Goal: Information Seeking & Learning: Learn about a topic

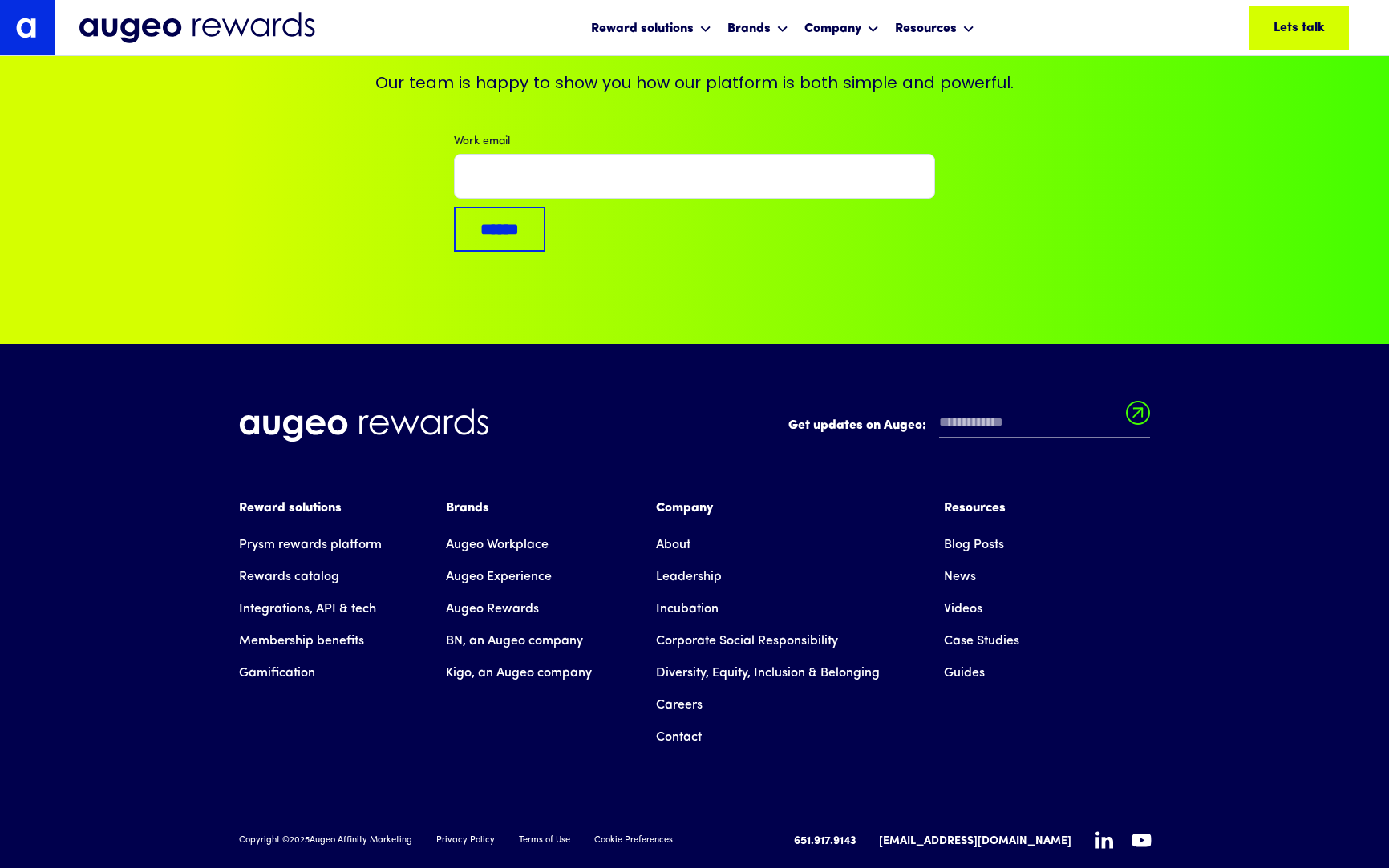
scroll to position [11101, 0]
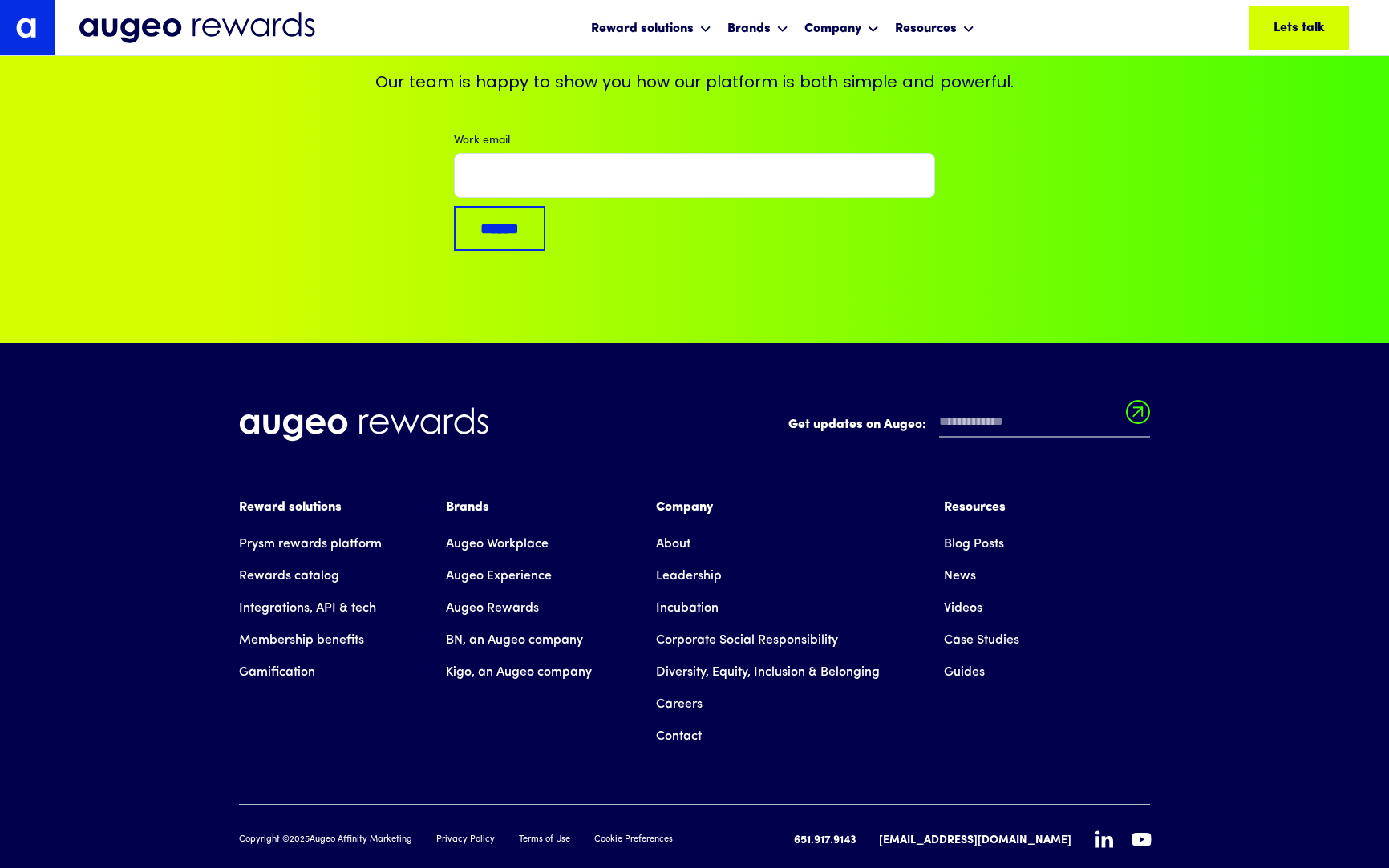
click at [671, 528] on link "About" at bounding box center [673, 545] width 34 height 32
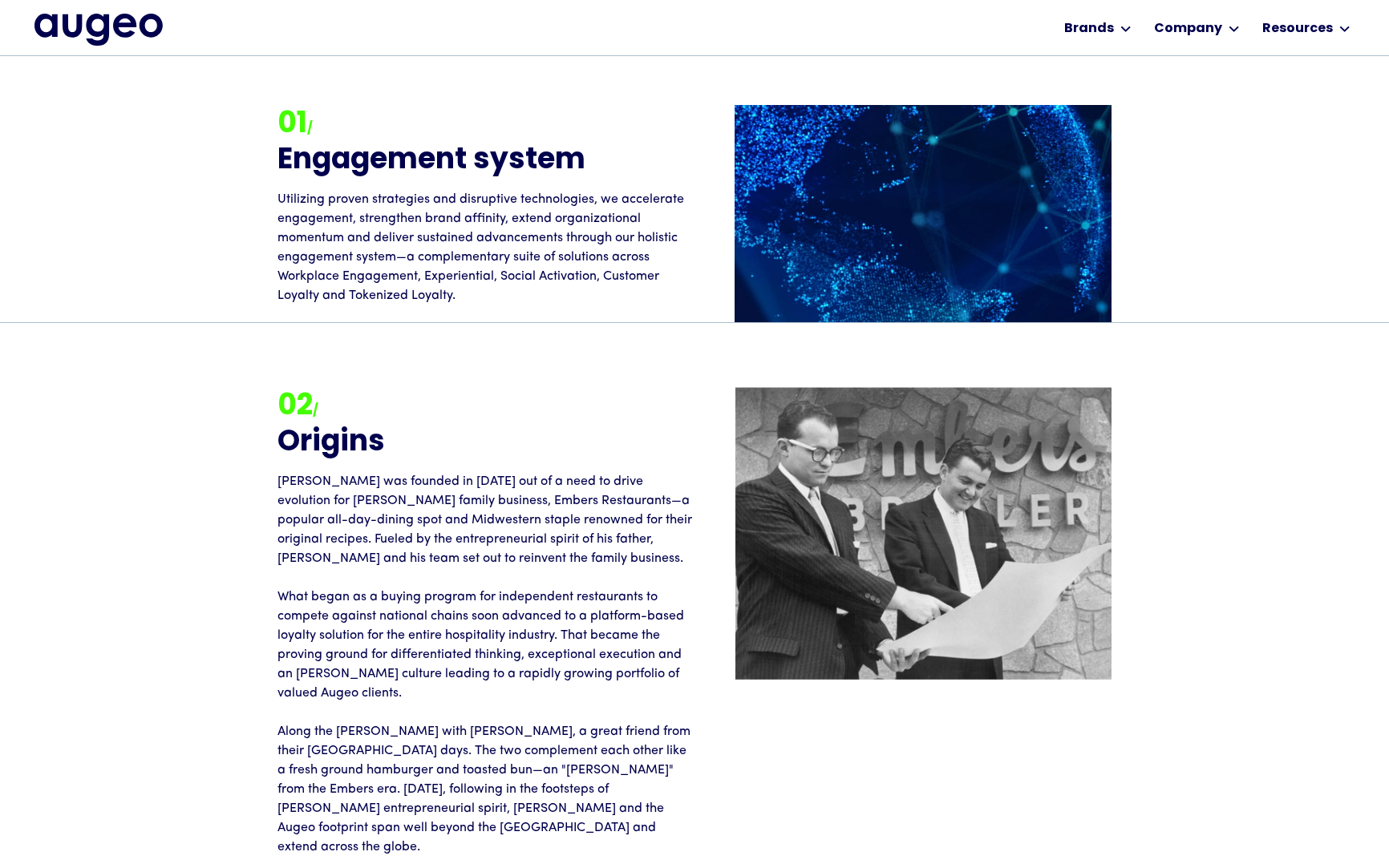
scroll to position [1924, 0]
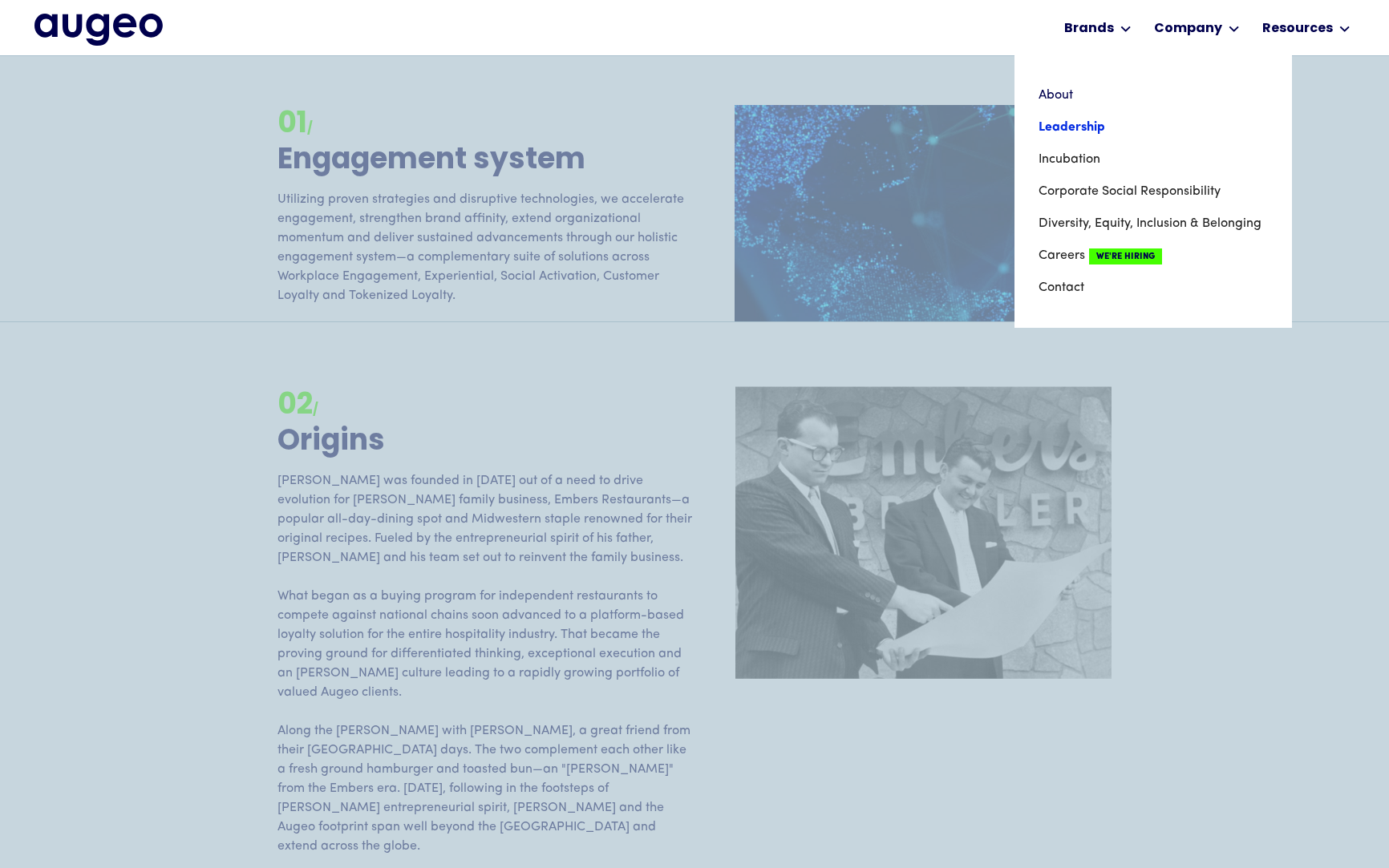
click at [1085, 117] on link "Leadership" at bounding box center [1153, 127] width 230 height 32
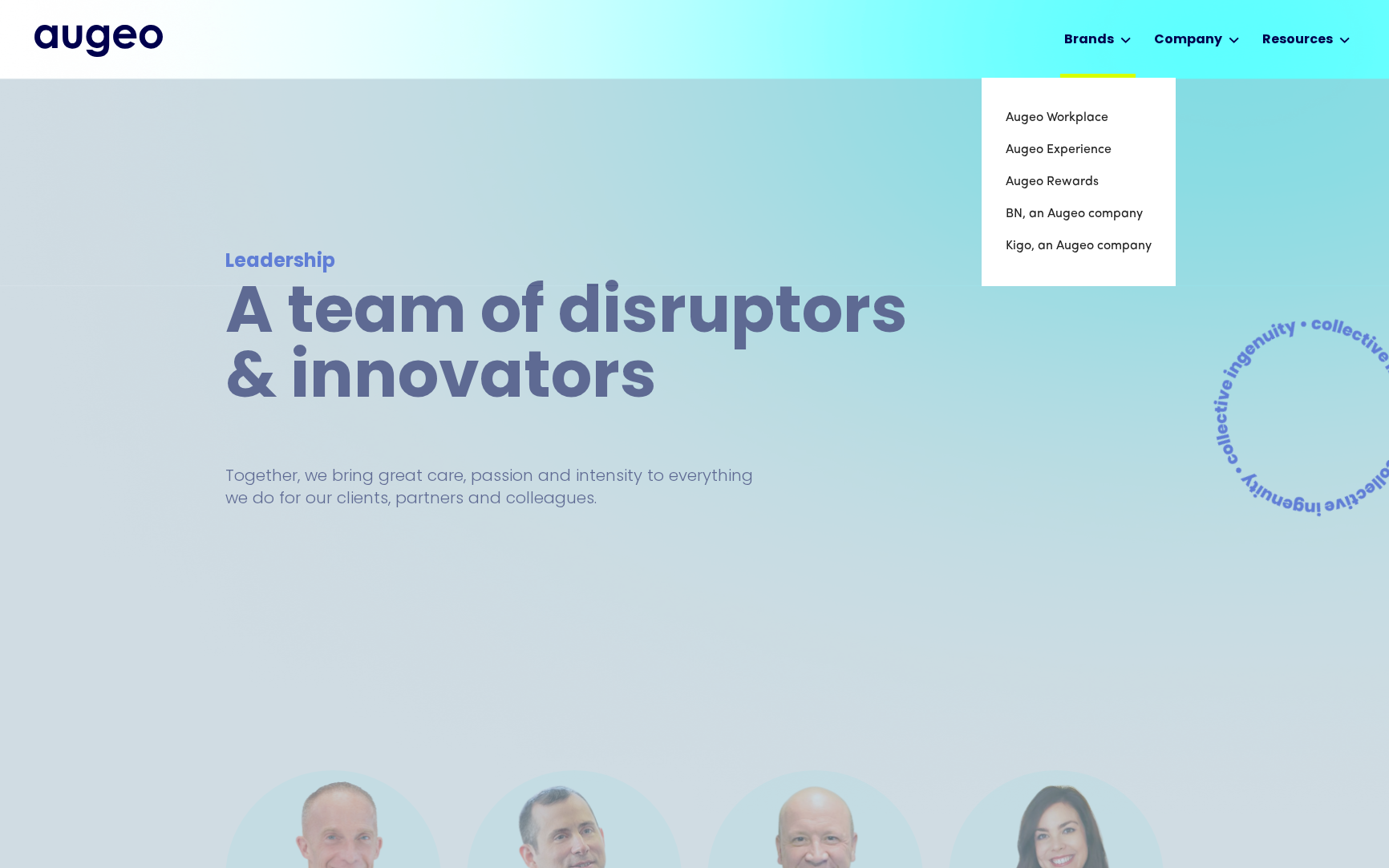
click at [1084, 39] on div "Brands" at bounding box center [1088, 40] width 49 height 19
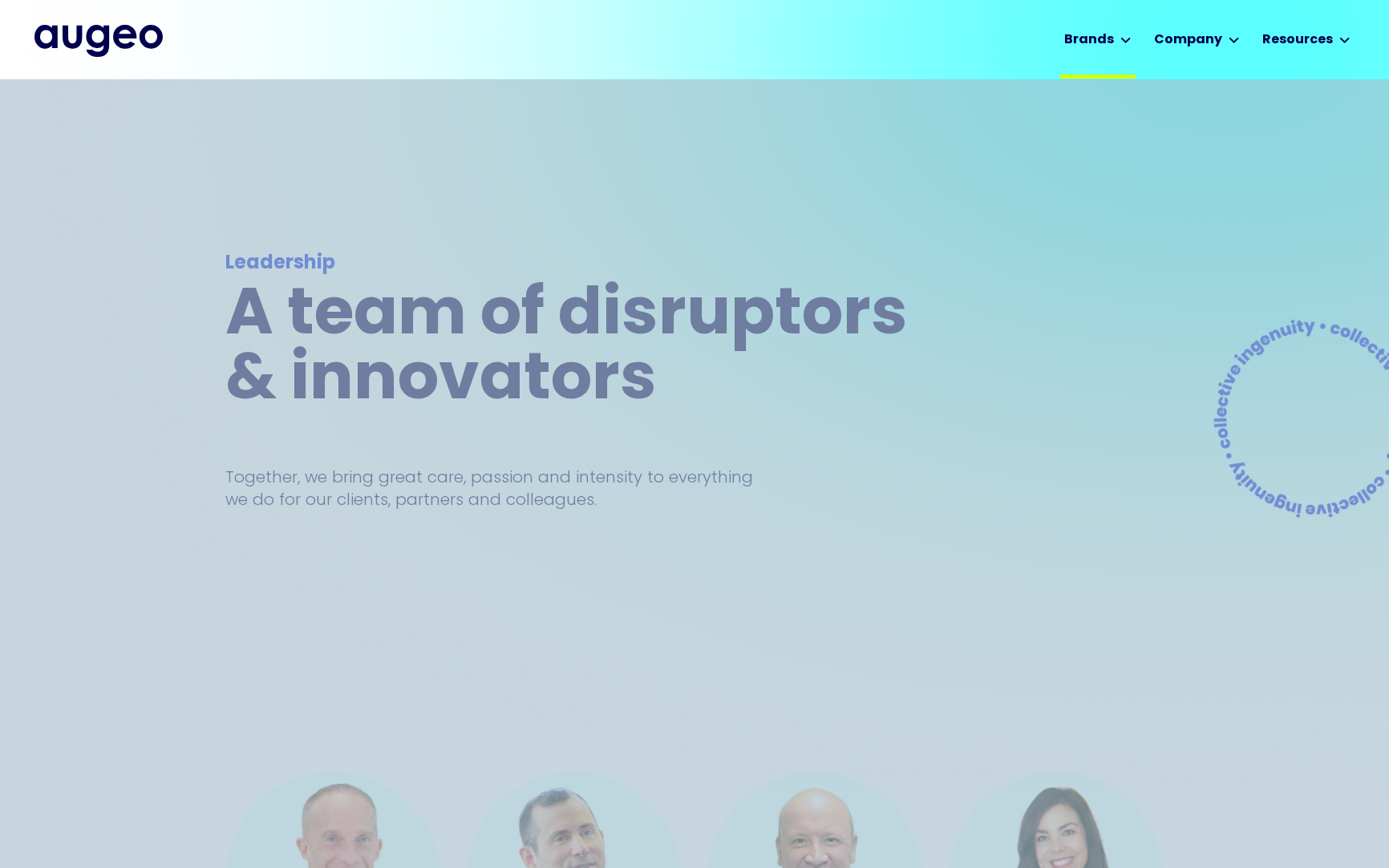
scroll to position [1, 0]
click at [1084, 39] on div "Brands" at bounding box center [1088, 41] width 49 height 19
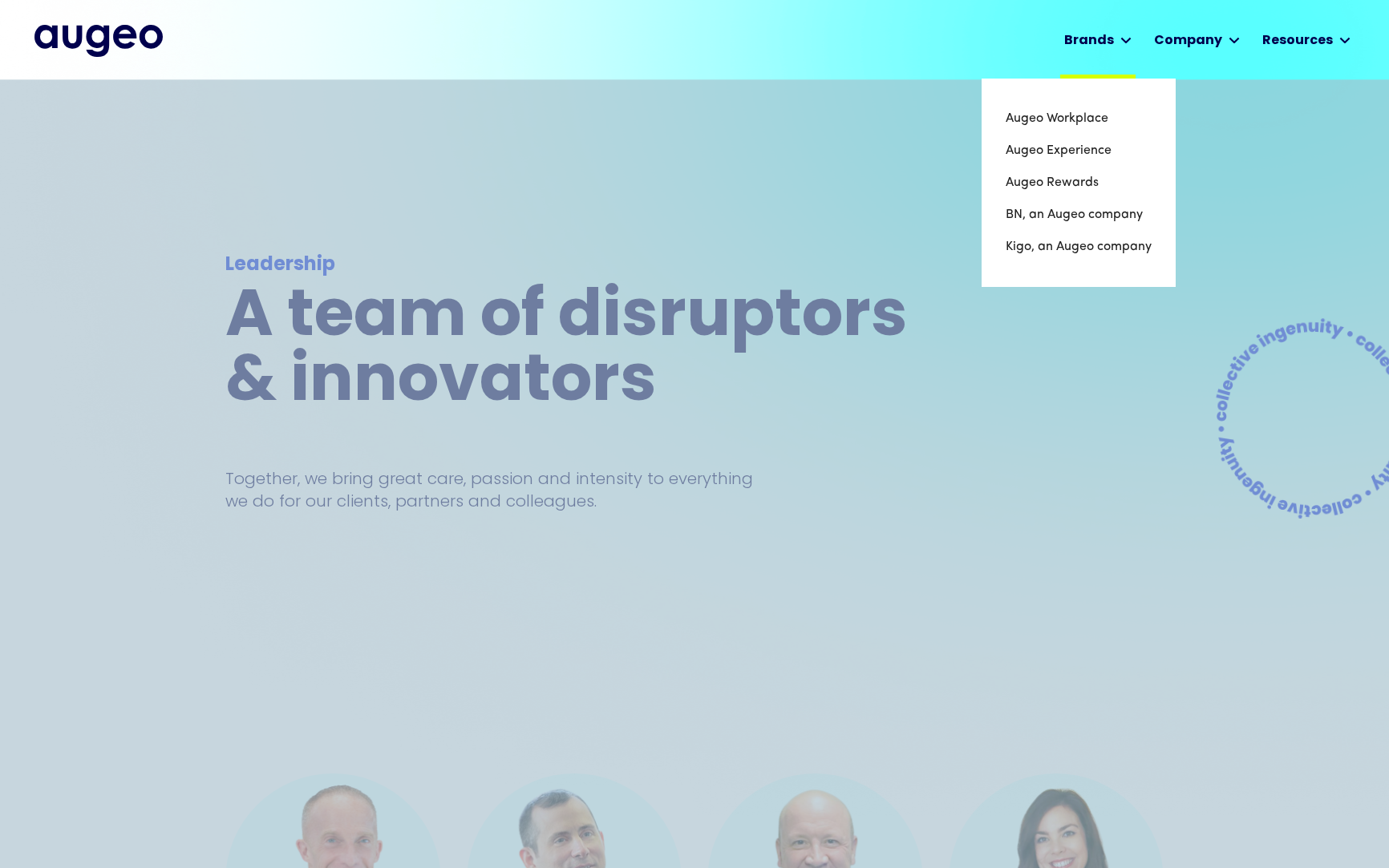
scroll to position [0, 0]
click at [1065, 184] on link "Augeo Rewards" at bounding box center [1079, 184] width 146 height 32
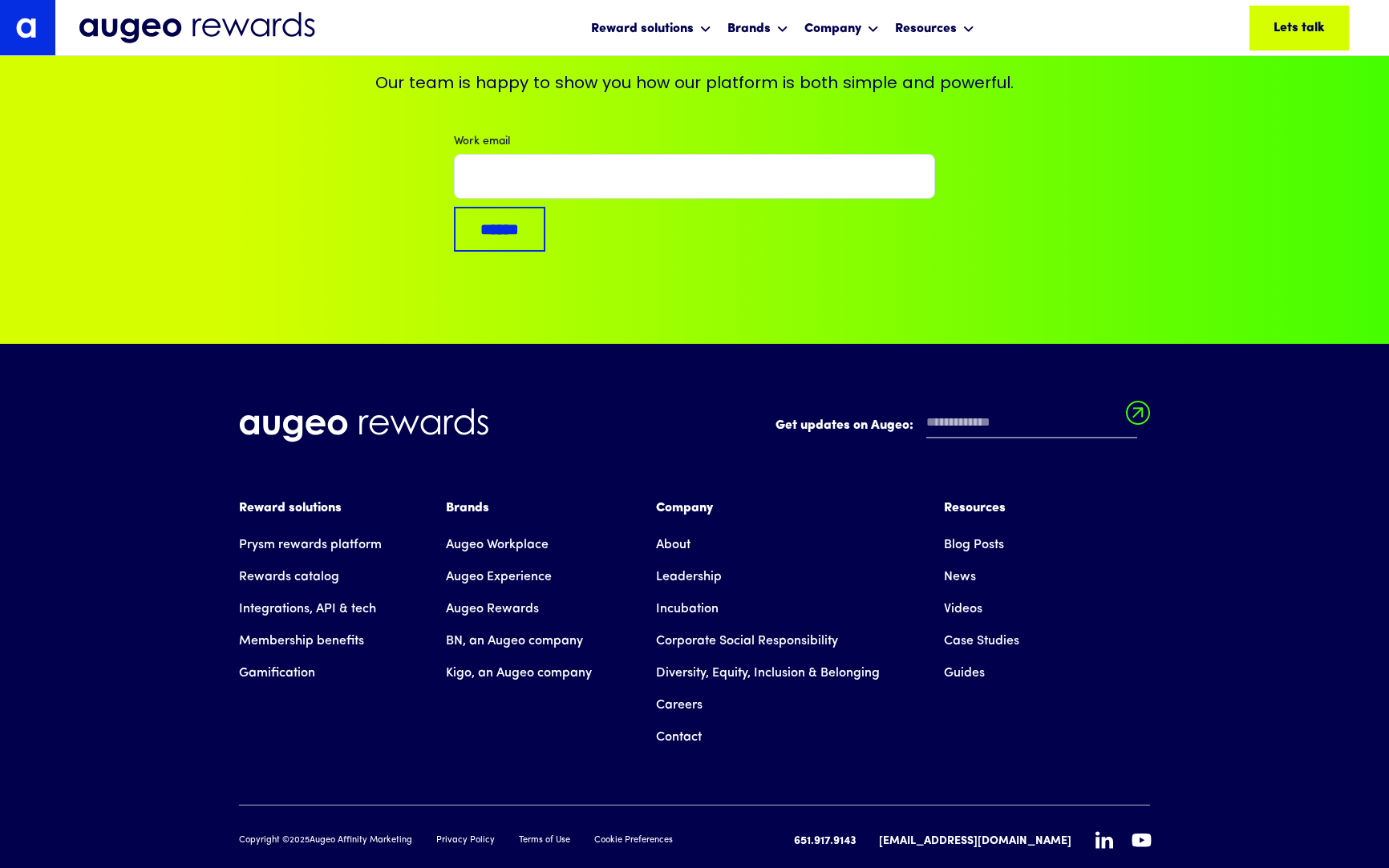
scroll to position [11101, 0]
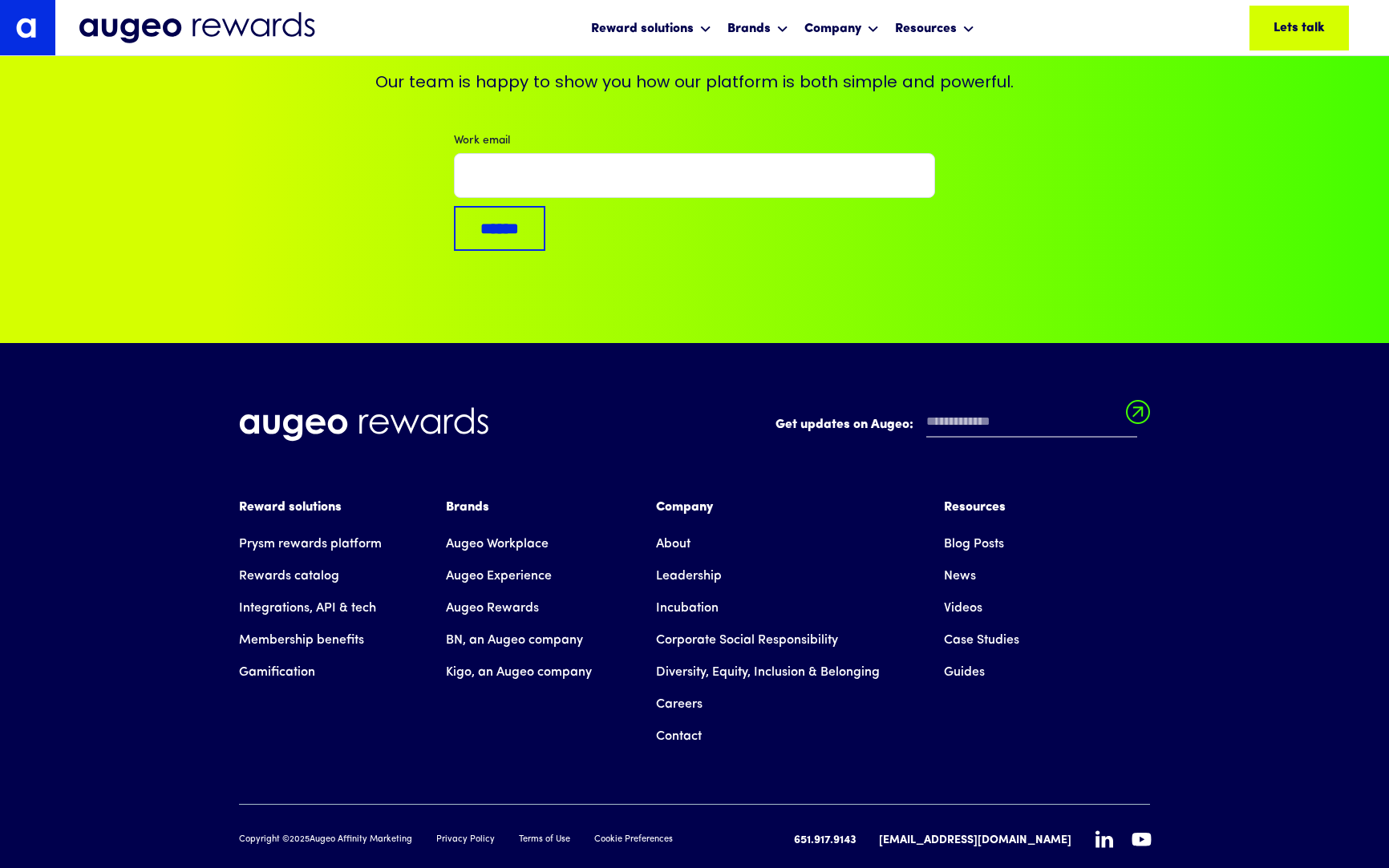
click at [1001, 624] on link "Case Studies" at bounding box center [981, 640] width 75 height 32
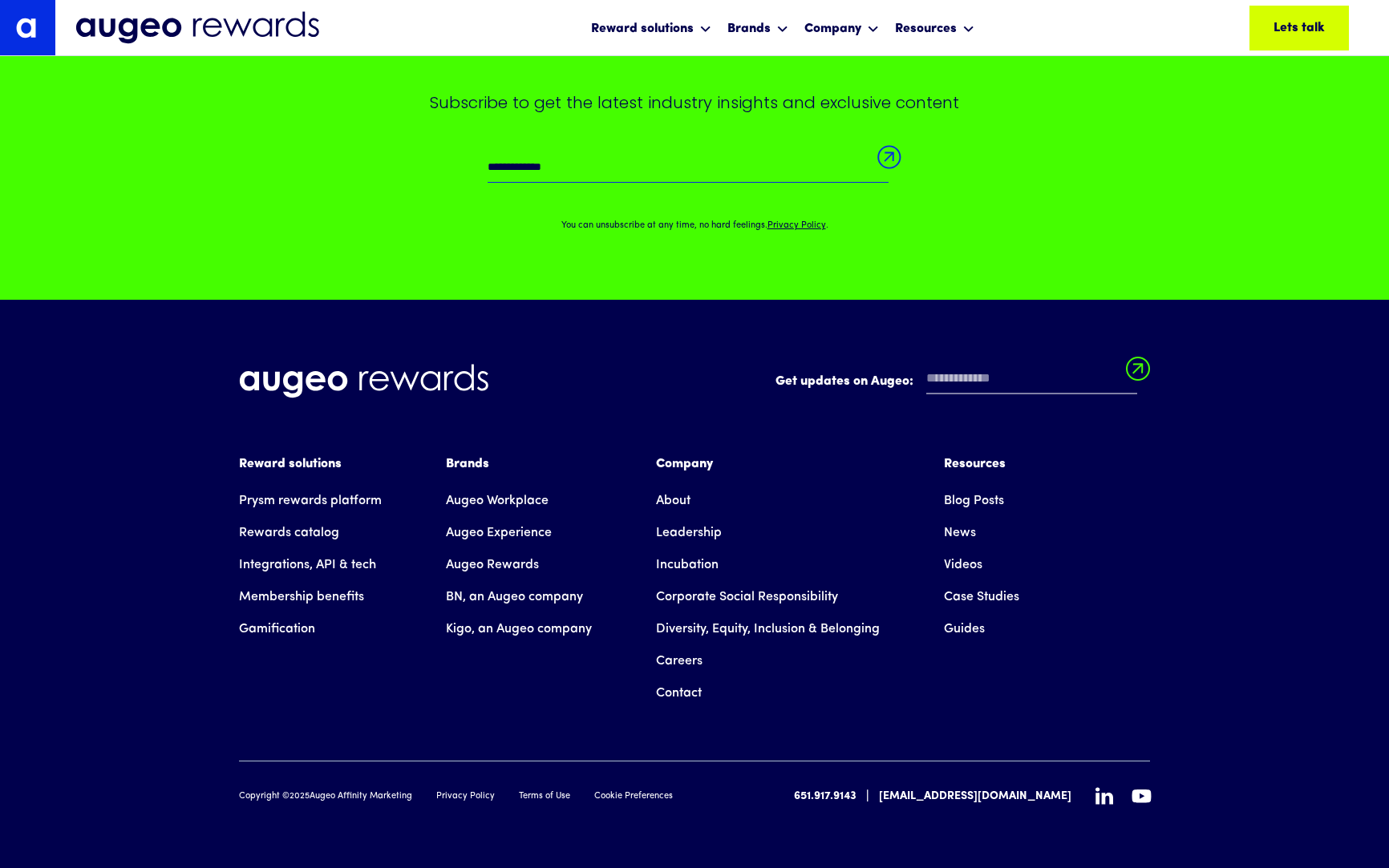
scroll to position [1694, 0]
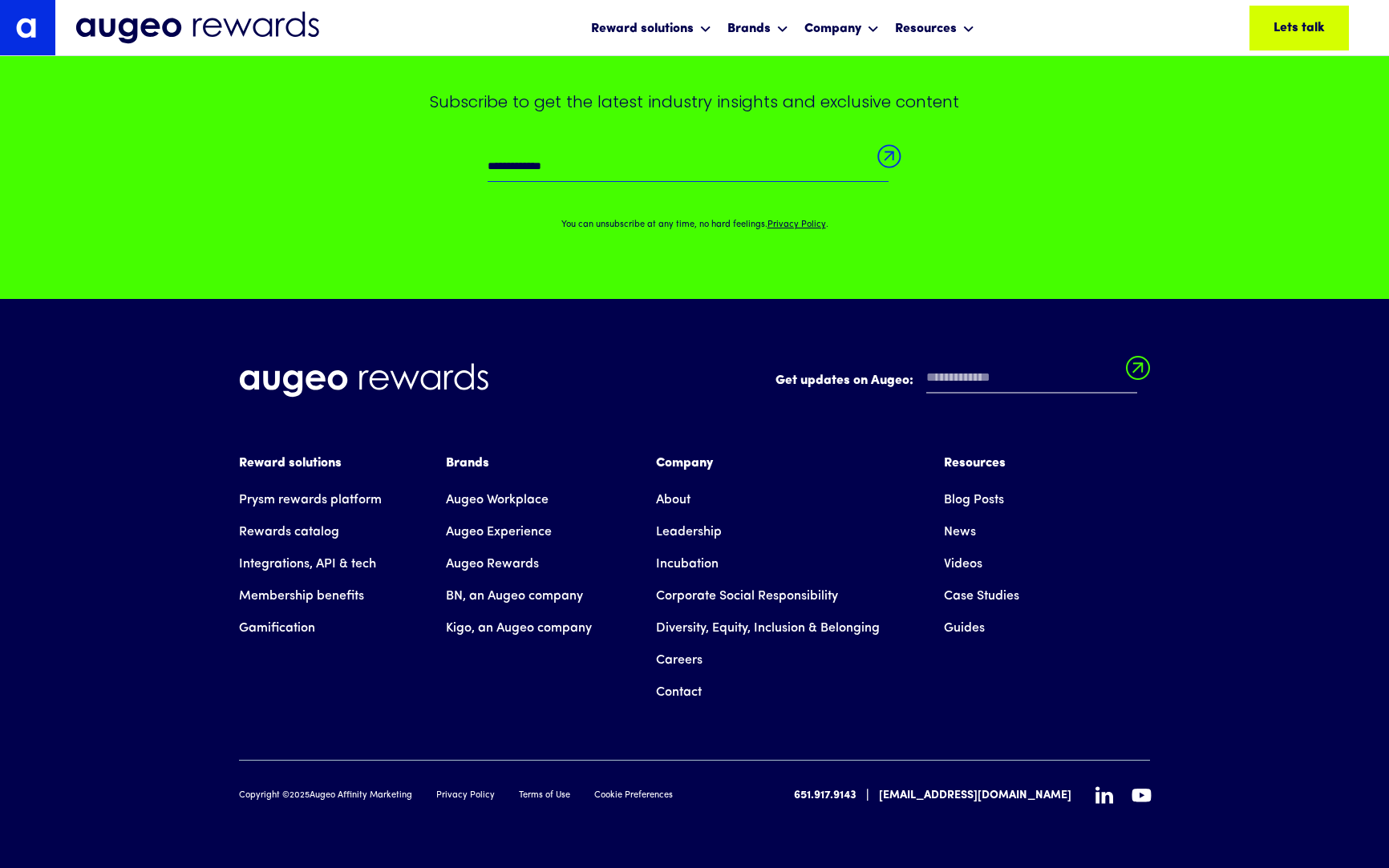
click at [677, 660] on link "Careers" at bounding box center [678, 660] width 46 height 32
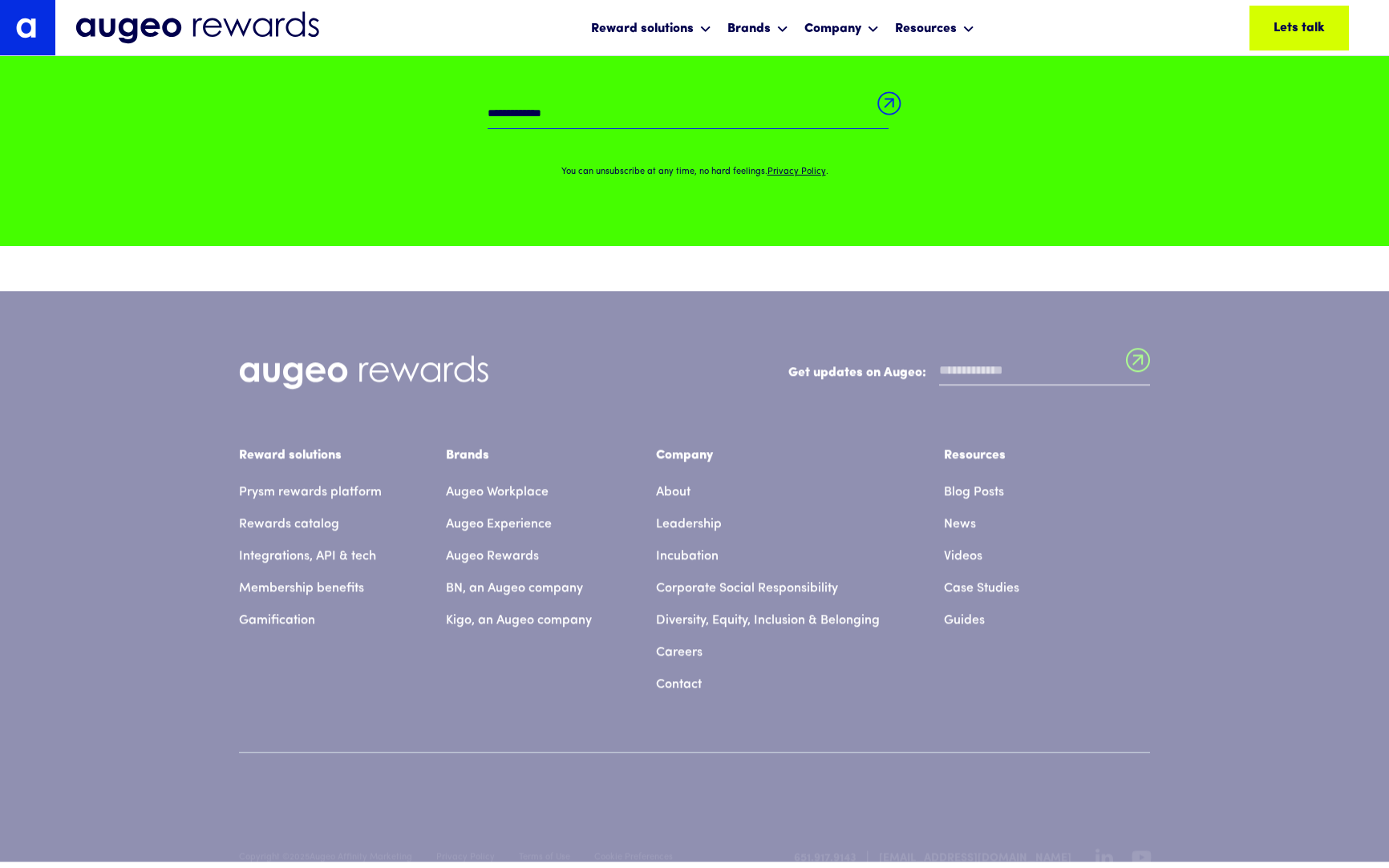
scroll to position [1695, 0]
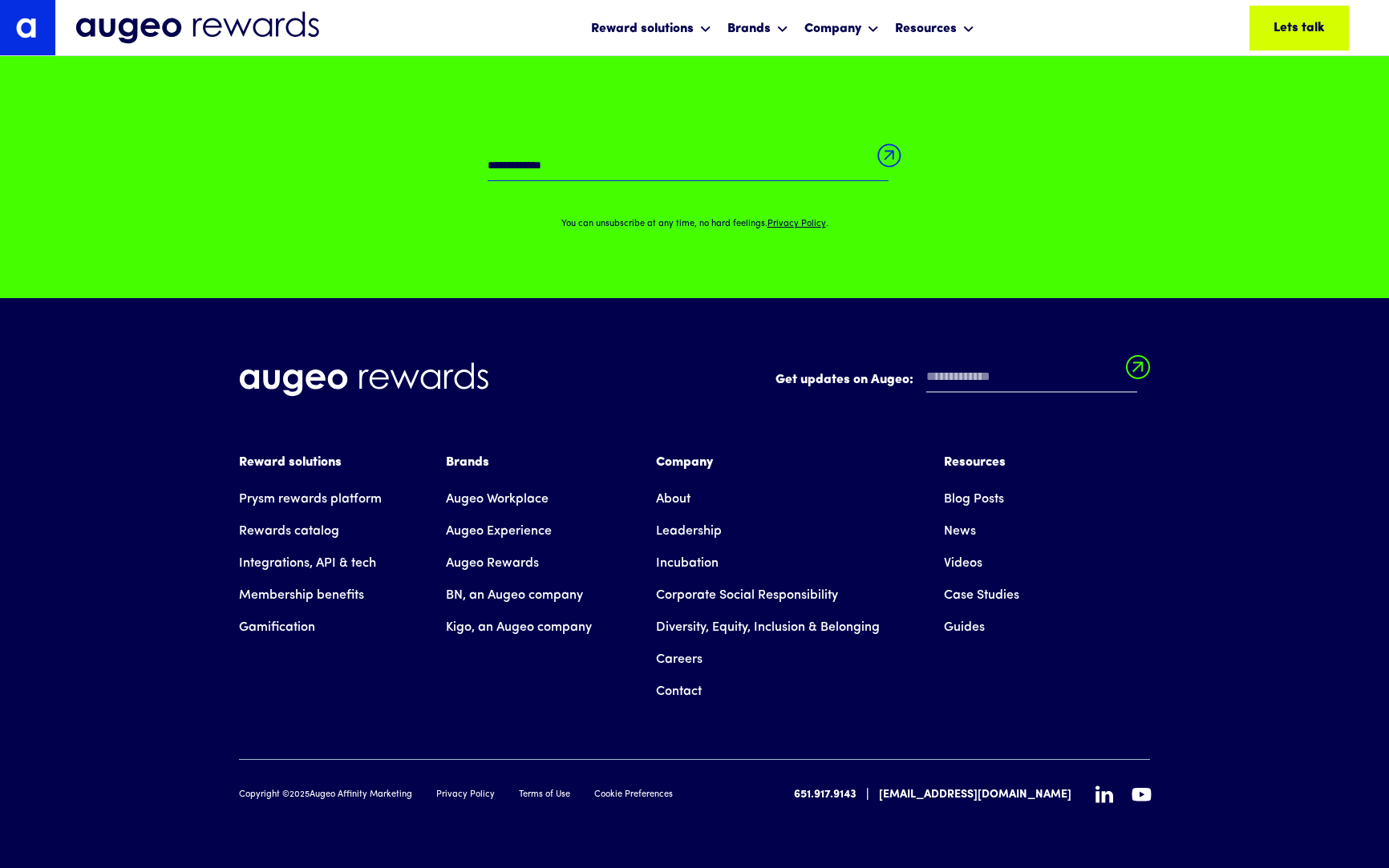
click at [736, 626] on link "Diversity, Equity, Inclusion & Belonging" at bounding box center [768, 628] width 224 height 32
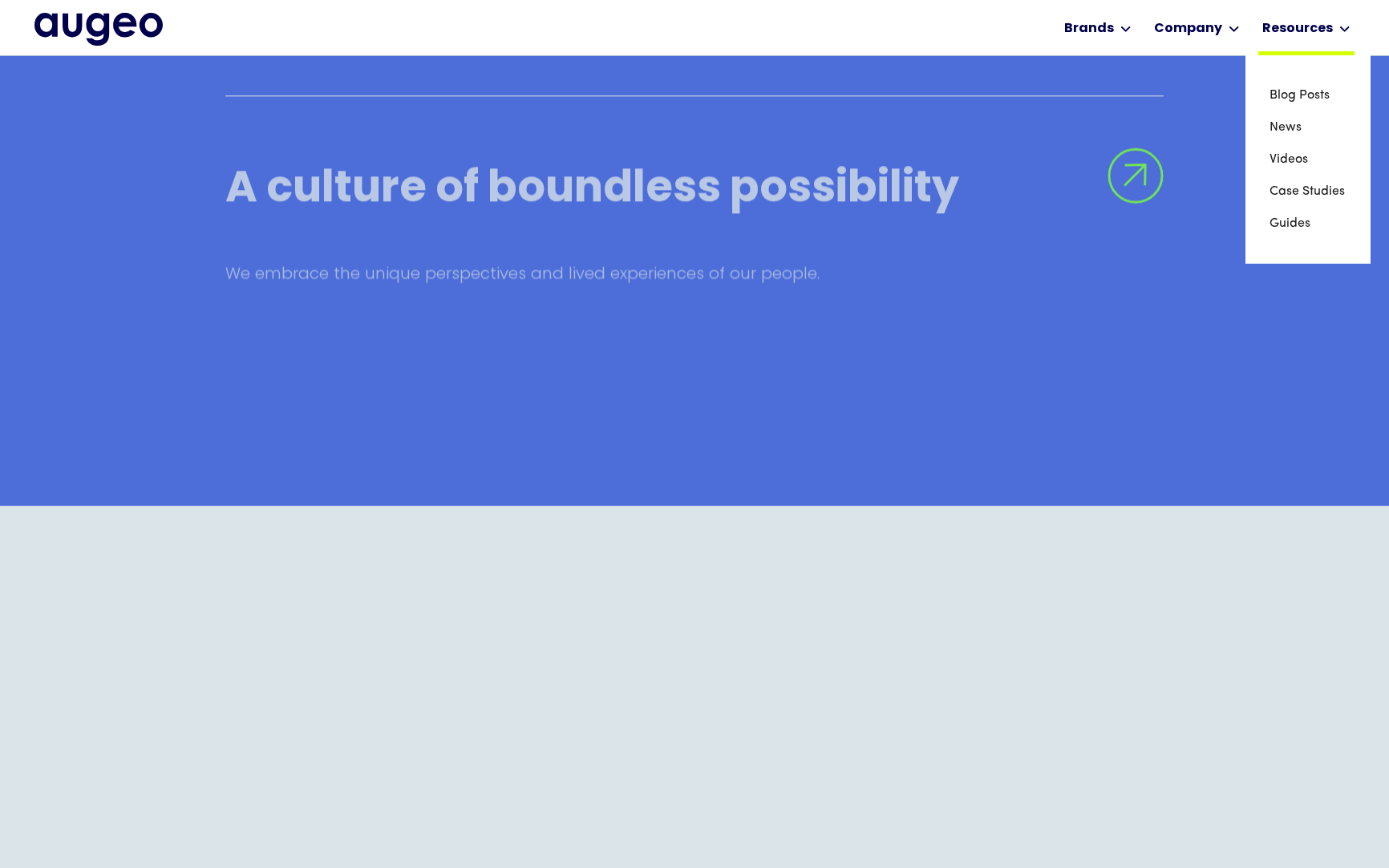
click at [1314, 32] on div "Resources" at bounding box center [1297, 28] width 70 height 19
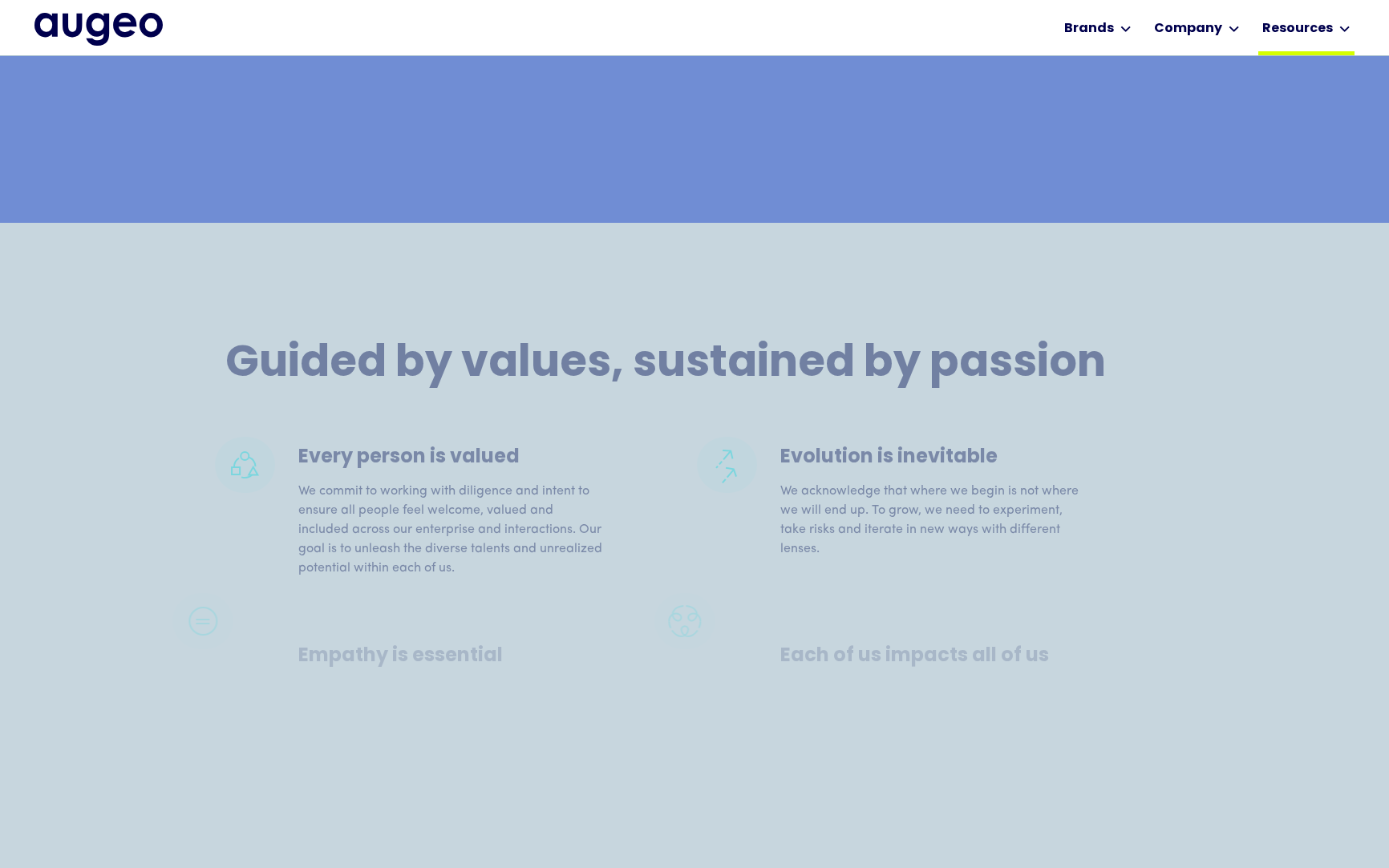
click at [1314, 32] on div "Resources" at bounding box center [1297, 28] width 70 height 19
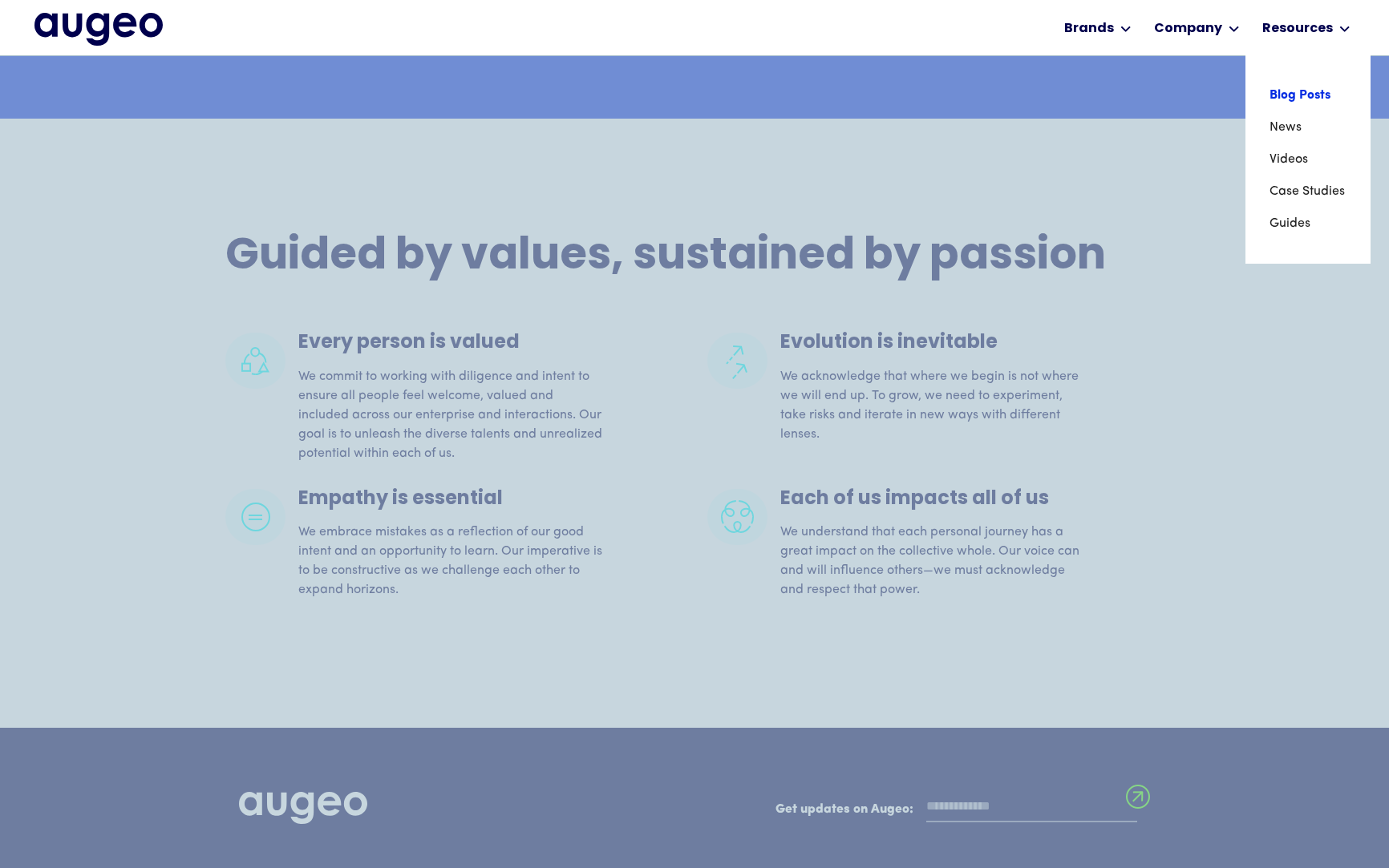
click at [1312, 88] on link "Blog Posts" at bounding box center [1307, 96] width 77 height 32
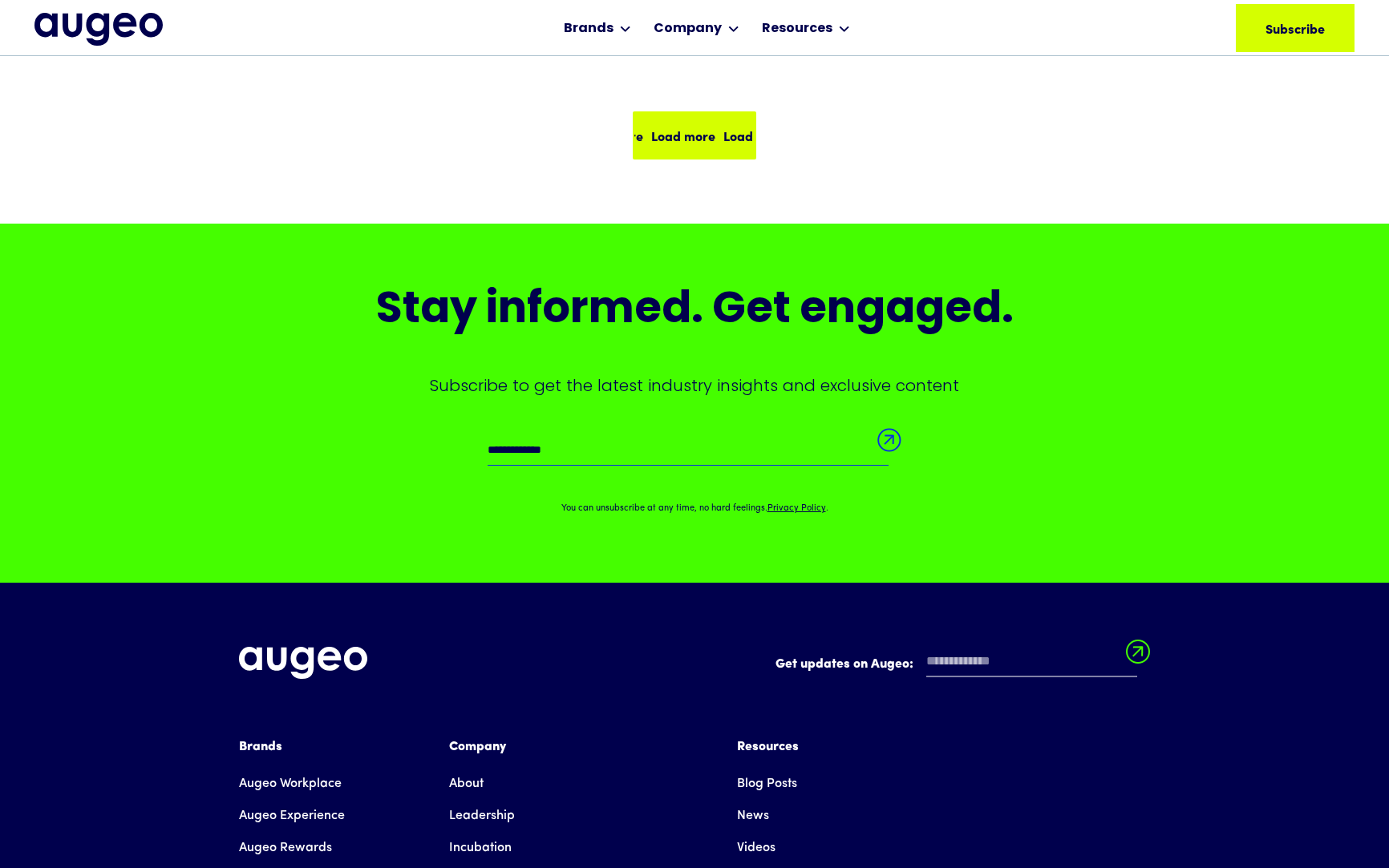
click at [702, 153] on div "Load more Load more Load more Load more" at bounding box center [694, 135] width 120 height 45
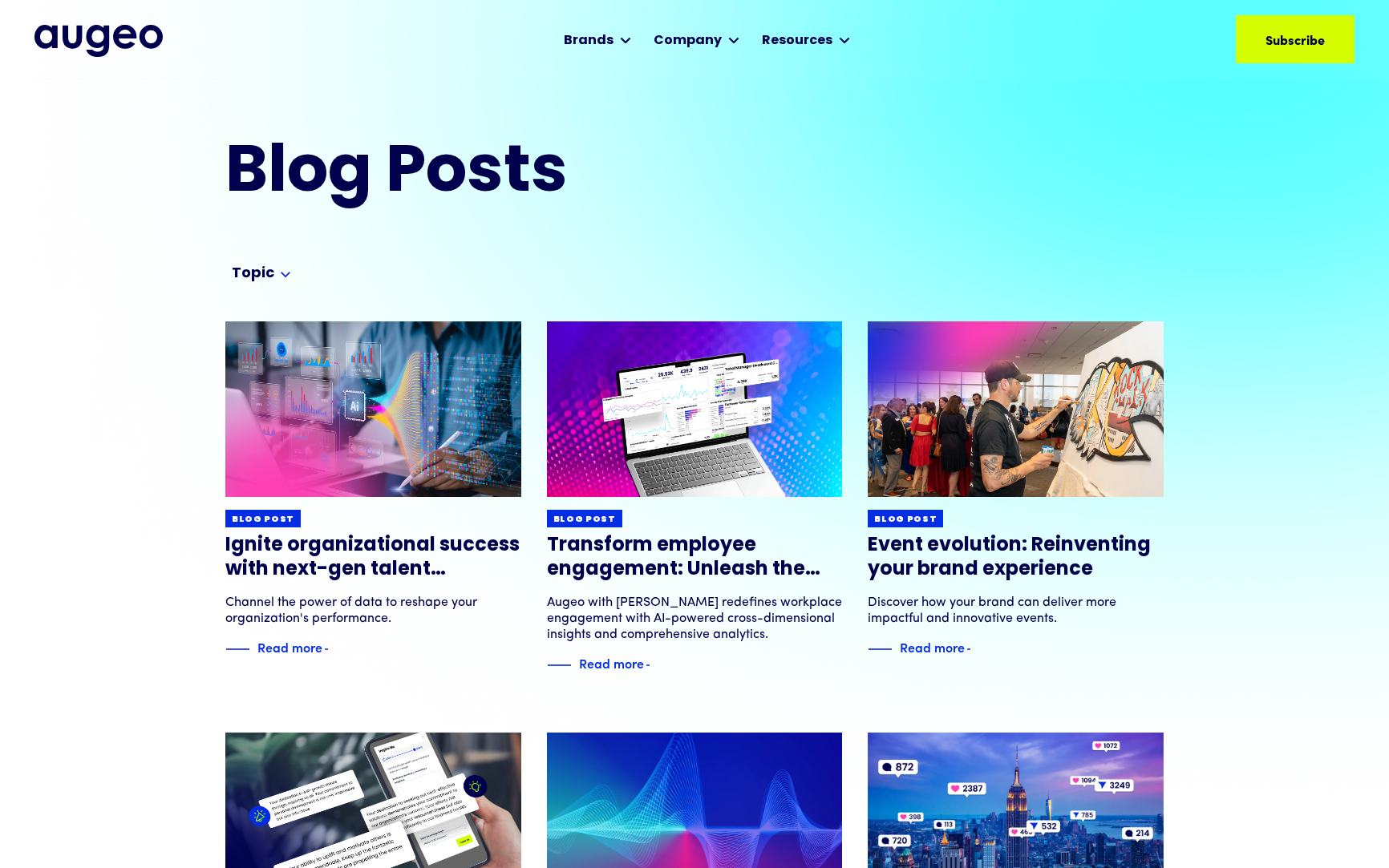
scroll to position [1, 0]
click at [106, 35] on img "home" at bounding box center [98, 41] width 128 height 32
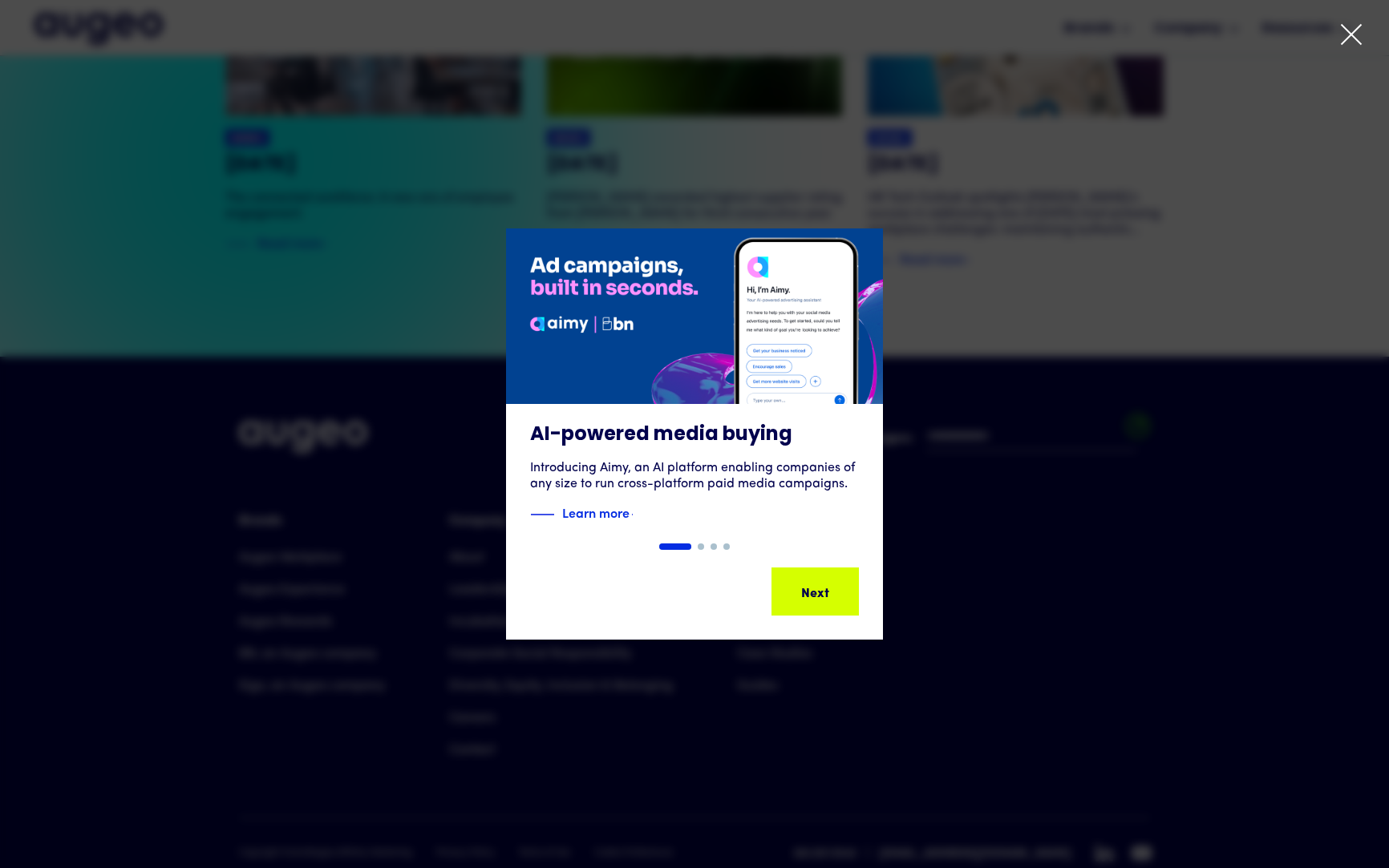
click at [1344, 41] on icon at bounding box center [1351, 34] width 19 height 19
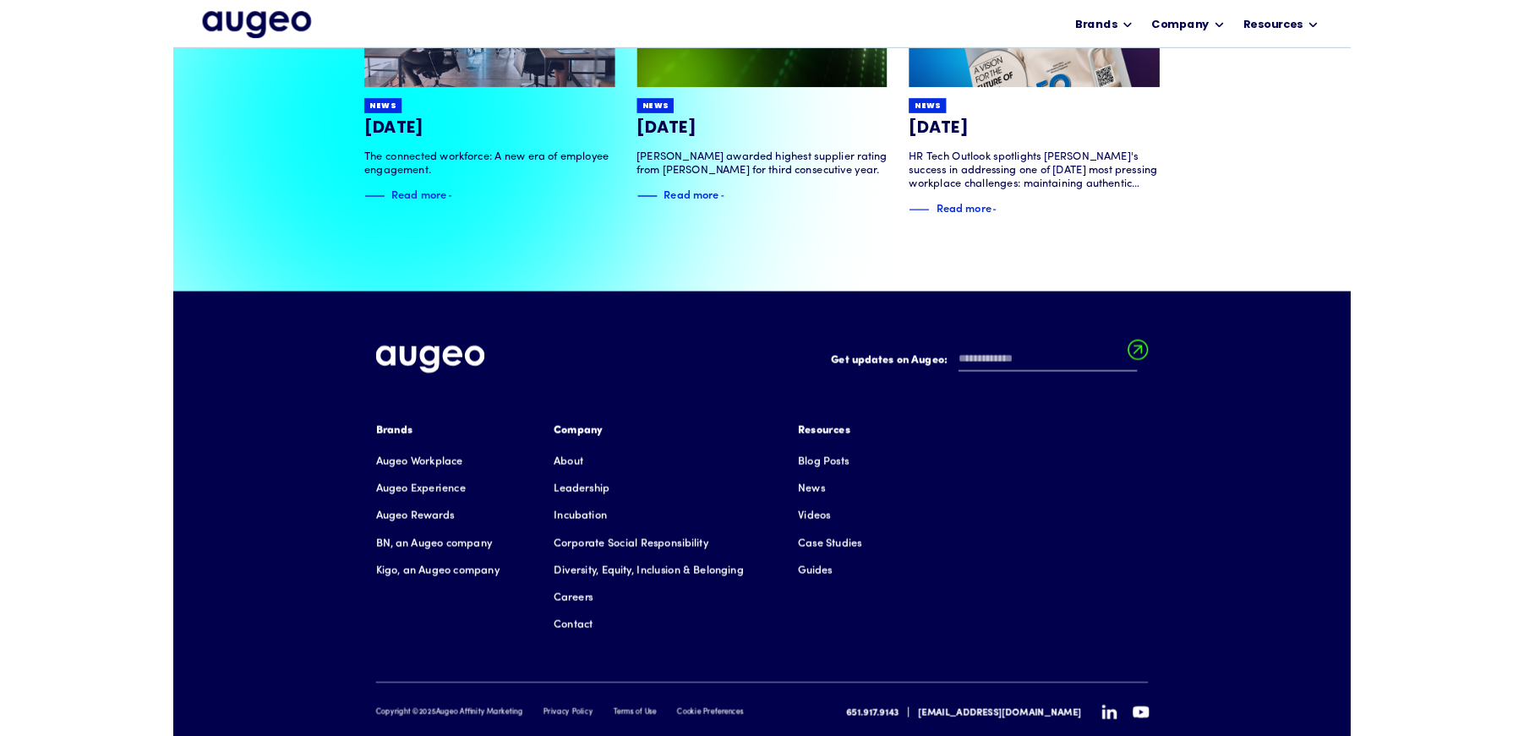
scroll to position [3680, 0]
